Goal: Task Accomplishment & Management: Manage account settings

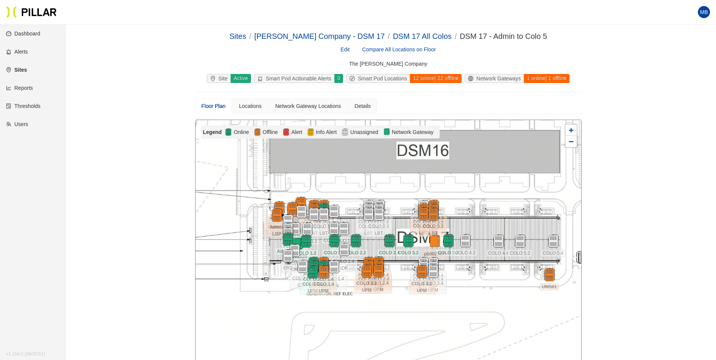
scroll to position [62, 0]
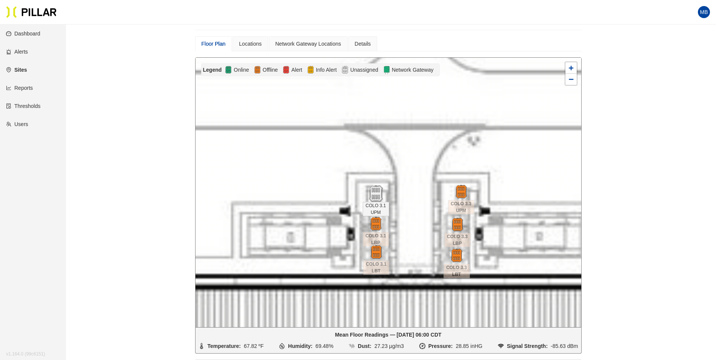
click at [379, 191] on img at bounding box center [376, 194] width 16 height 16
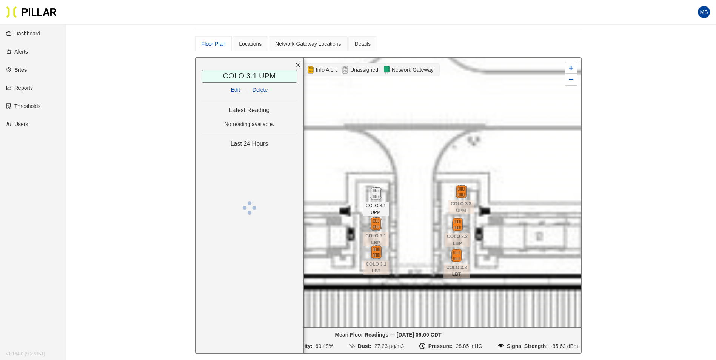
click at [236, 89] on link "Edit" at bounding box center [235, 90] width 9 height 6
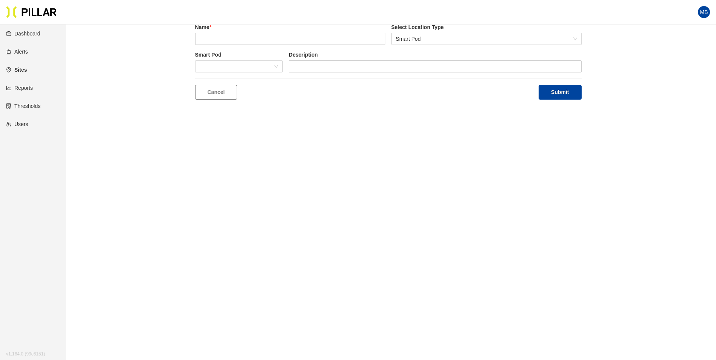
scroll to position [25, 0]
type input "COLO 3.1 UPM"
click at [245, 65] on span at bounding box center [239, 66] width 79 height 11
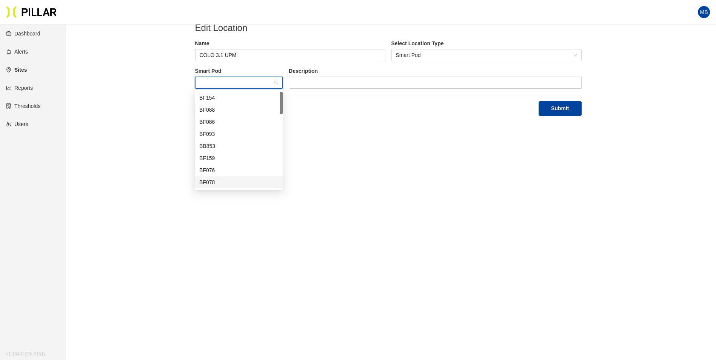
scroll to position [0, 0]
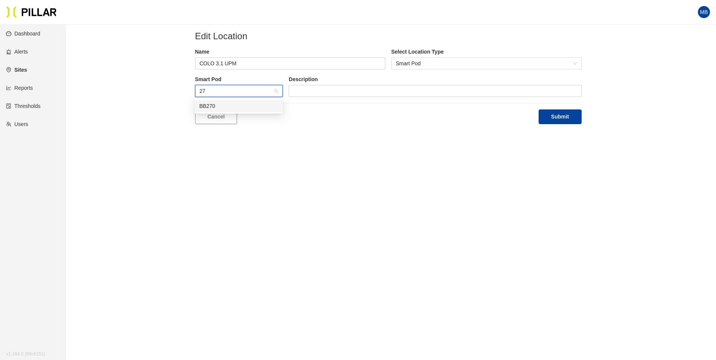
type input "270"
click at [575, 120] on button "Submit" at bounding box center [559, 116] width 43 height 15
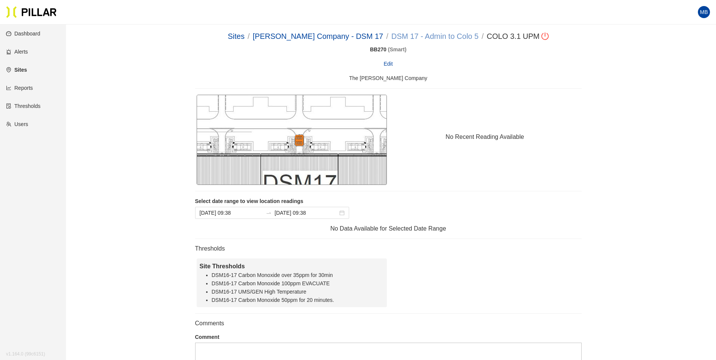
click at [435, 39] on link "DSM 17 - Admin to Colo 5" at bounding box center [434, 36] width 87 height 8
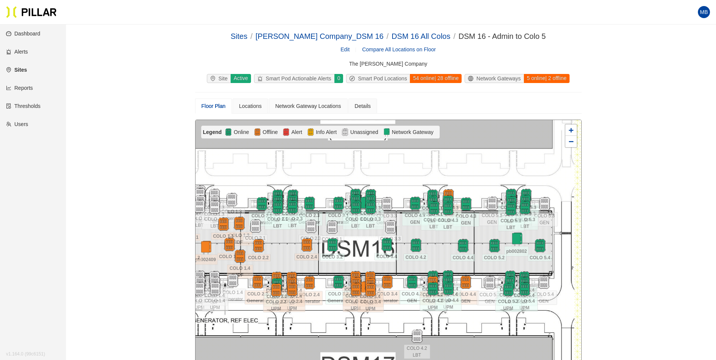
drag, startPoint x: 535, startPoint y: 180, endPoint x: 483, endPoint y: 167, distance: 54.1
click at [483, 167] on div at bounding box center [388, 254] width 386 height 269
click at [494, 202] on img at bounding box center [492, 203] width 16 height 16
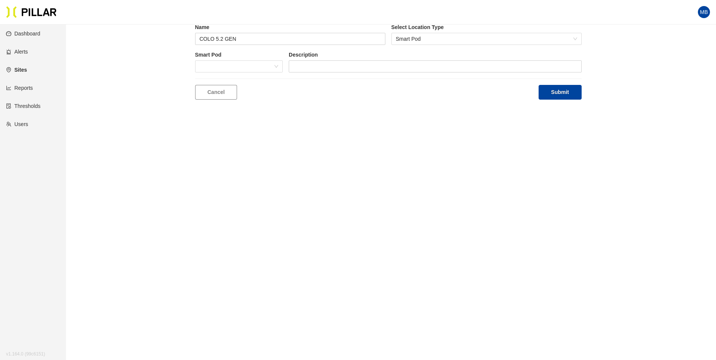
scroll to position [25, 0]
click at [250, 63] on span at bounding box center [239, 66] width 79 height 11
type input "239"
click at [246, 78] on div "BF239" at bounding box center [238, 81] width 79 height 8
click at [551, 98] on button "Submit" at bounding box center [559, 92] width 43 height 15
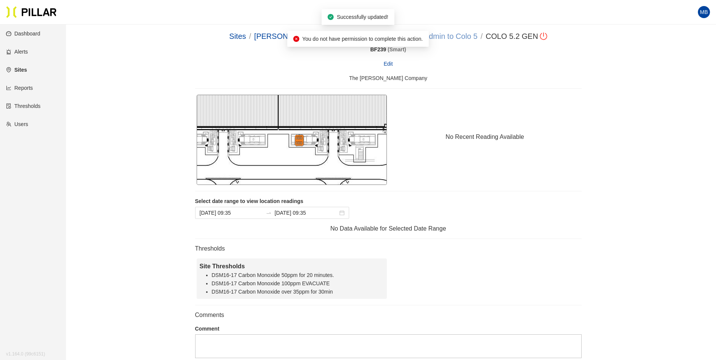
click at [448, 37] on link "DSM 16 - Admin to Colo 5" at bounding box center [433, 36] width 87 height 8
